Goal: Task Accomplishment & Management: Use online tool/utility

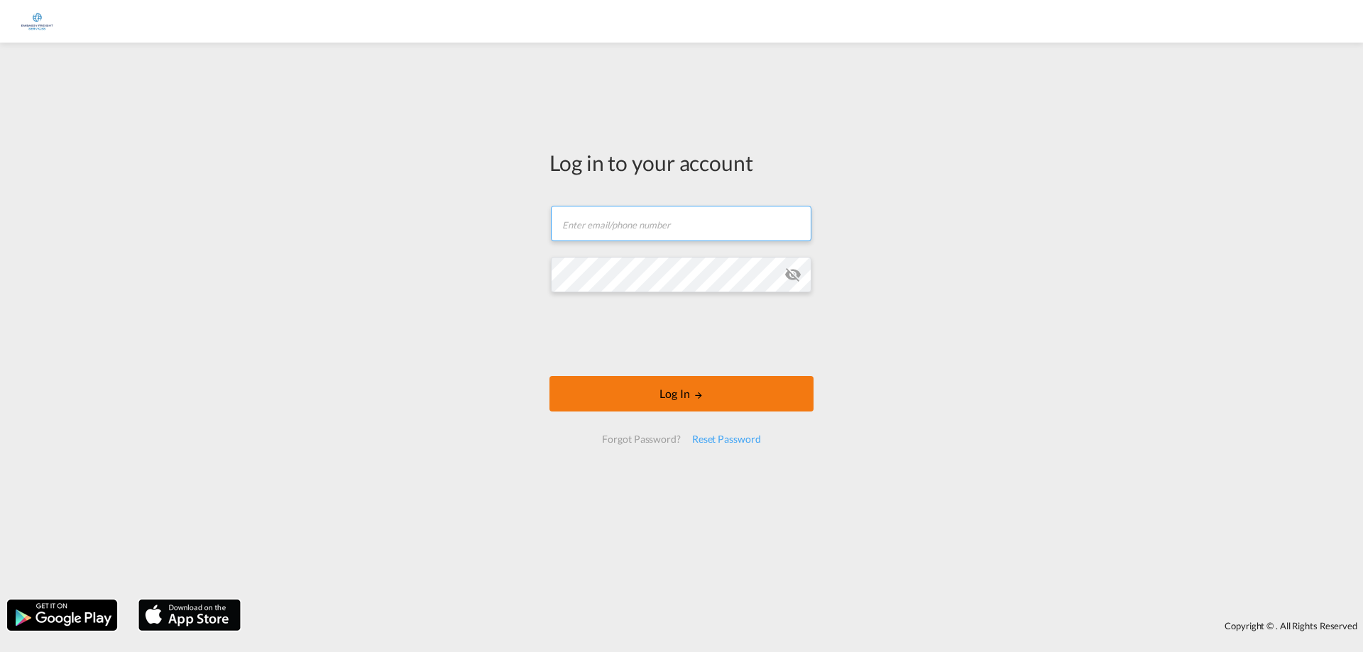
type input "[EMAIL_ADDRESS][PERSON_NAME][DOMAIN_NAME]"
click at [705, 401] on button "Log In" at bounding box center [681, 393] width 264 height 35
